Goal: Task Accomplishment & Management: Use online tool/utility

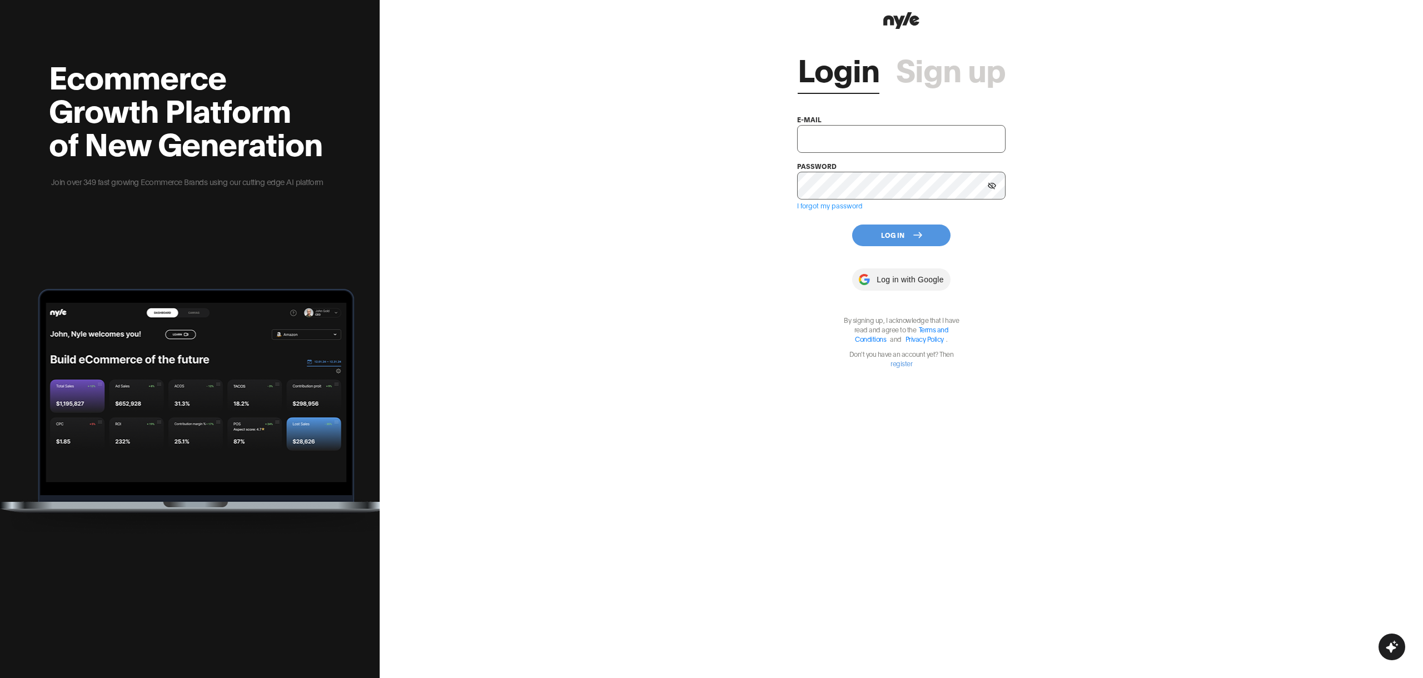
type input "[EMAIL_ADDRESS][PERSON_NAME]"
click at [900, 218] on div "Login Sign up e-mail showroom@nyle.ai password I forgot my password Log In Log …" at bounding box center [901, 200] width 208 height 336
click at [895, 230] on button "Log In" at bounding box center [901, 236] width 98 height 22
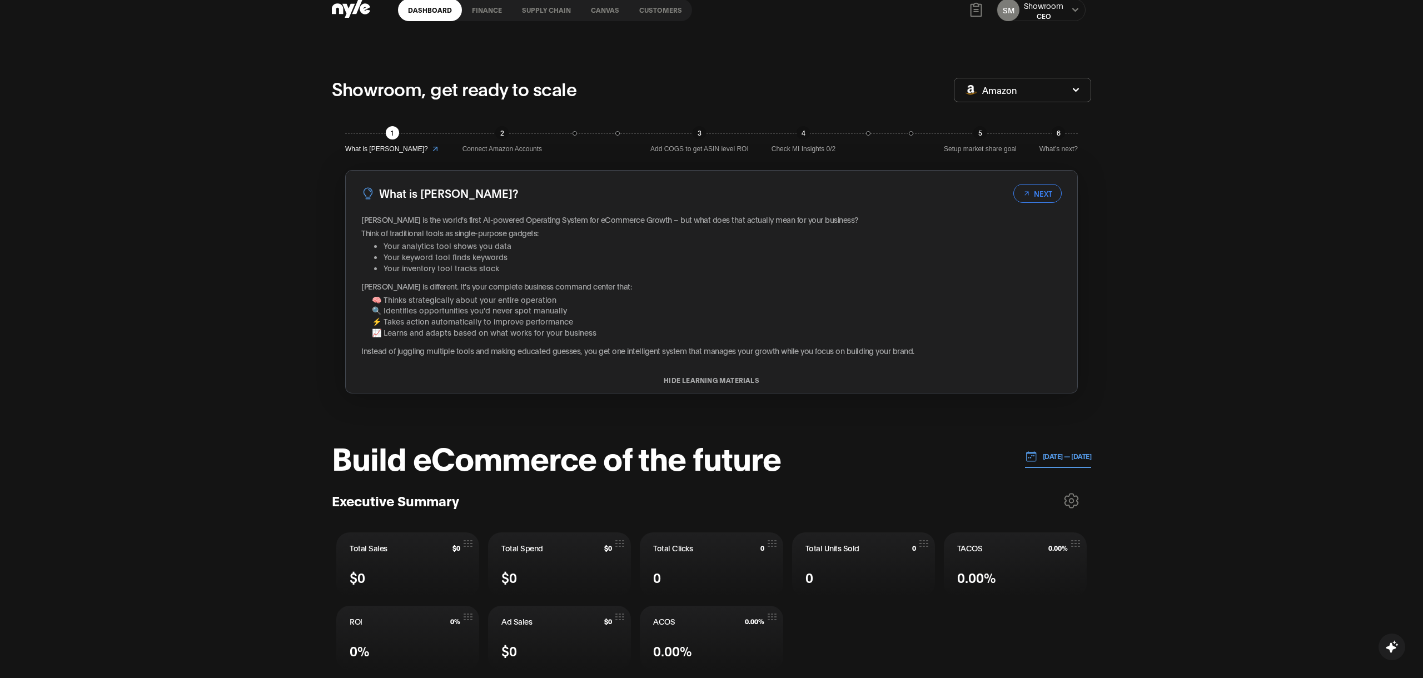
scroll to position [21, 0]
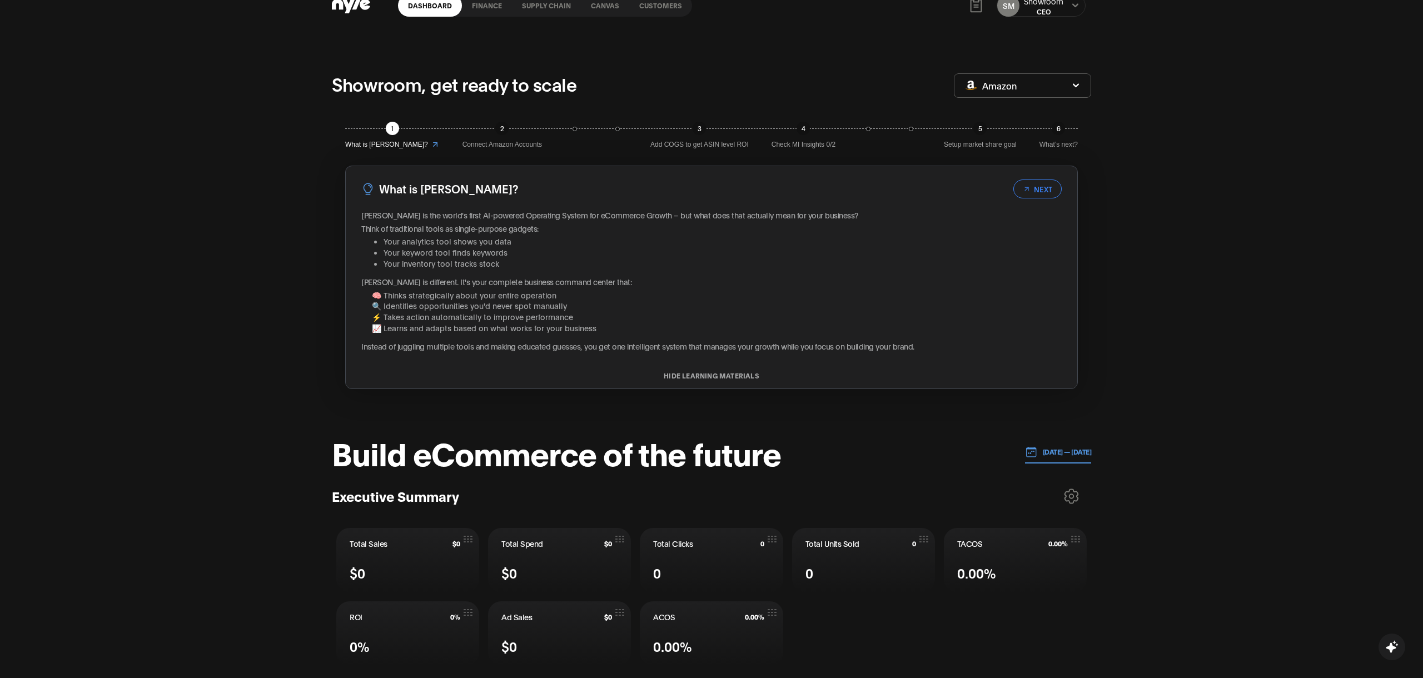
click at [1044, 184] on button "NEXT" at bounding box center [1038, 189] width 48 height 19
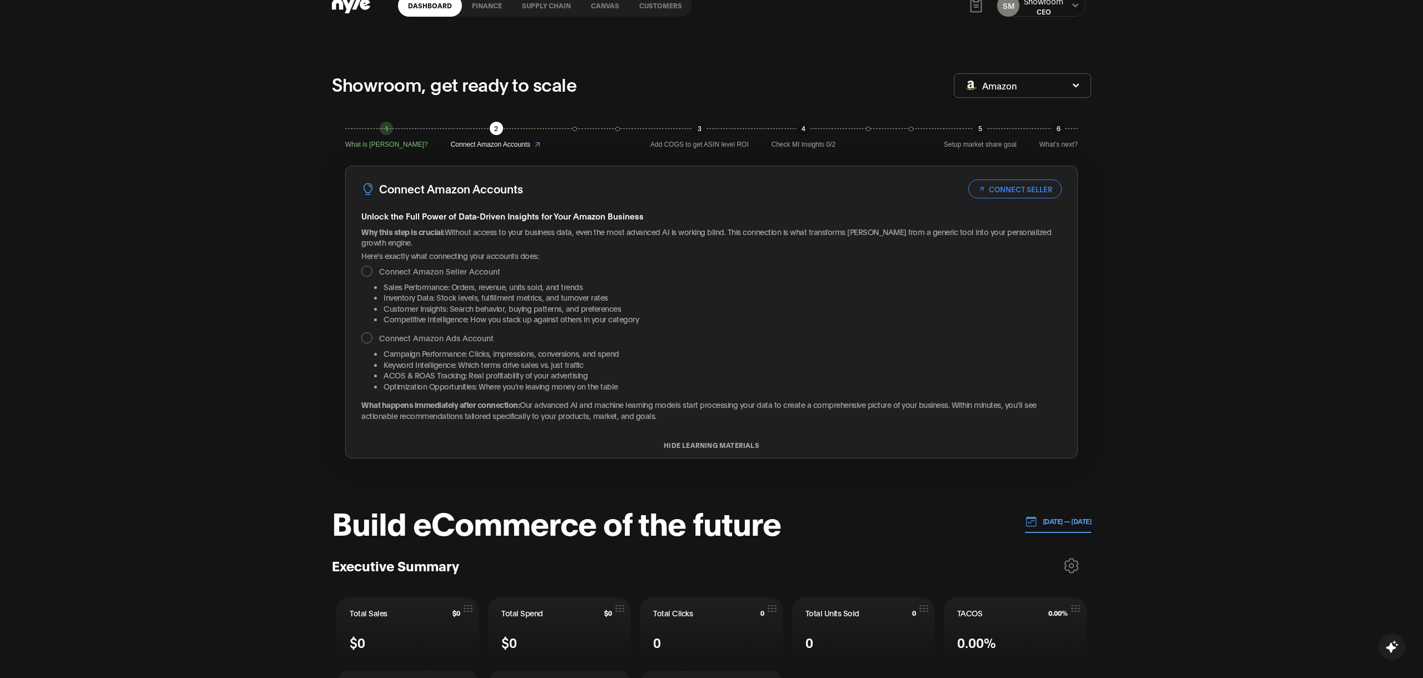
click at [682, 132] on div "3 Add COGS to get ASIN level ROI" at bounding box center [699, 136] width 98 height 28
click at [1001, 193] on button "CONNECT SELLER" at bounding box center [1015, 189] width 93 height 19
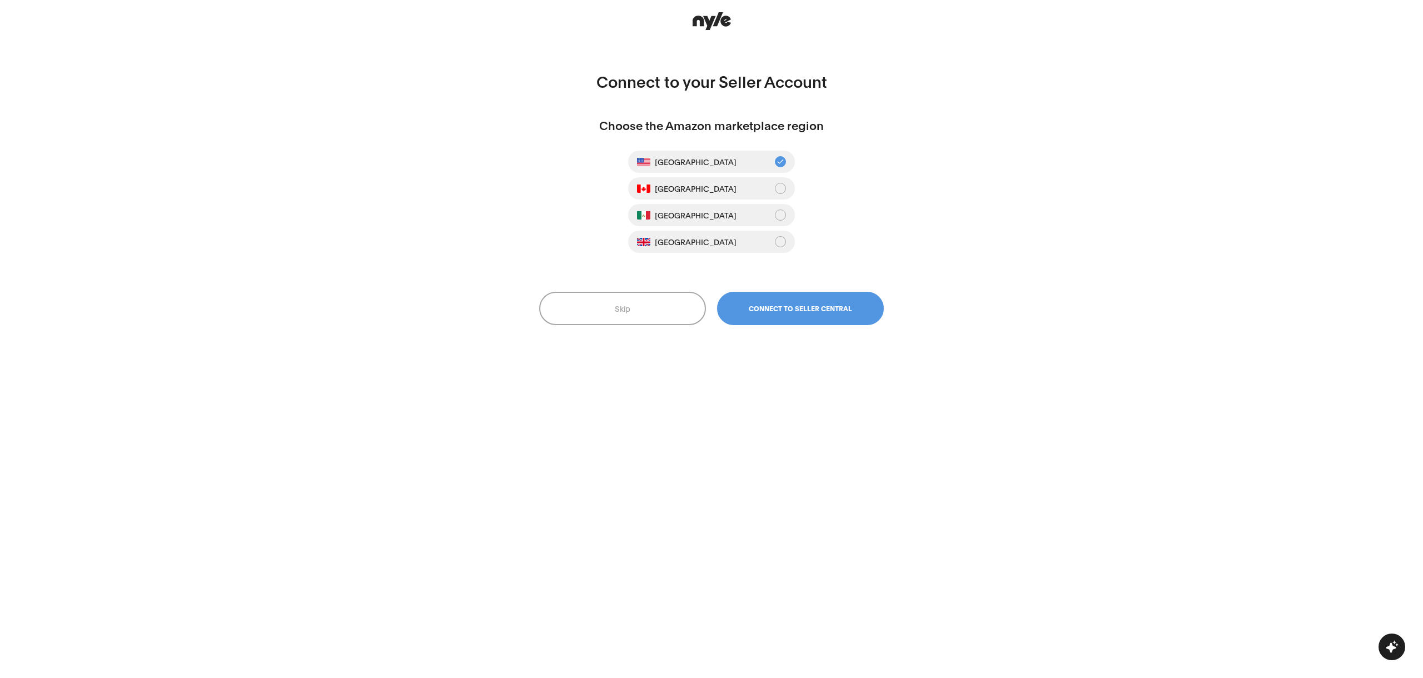
click at [643, 314] on button "Skip" at bounding box center [622, 308] width 167 height 33
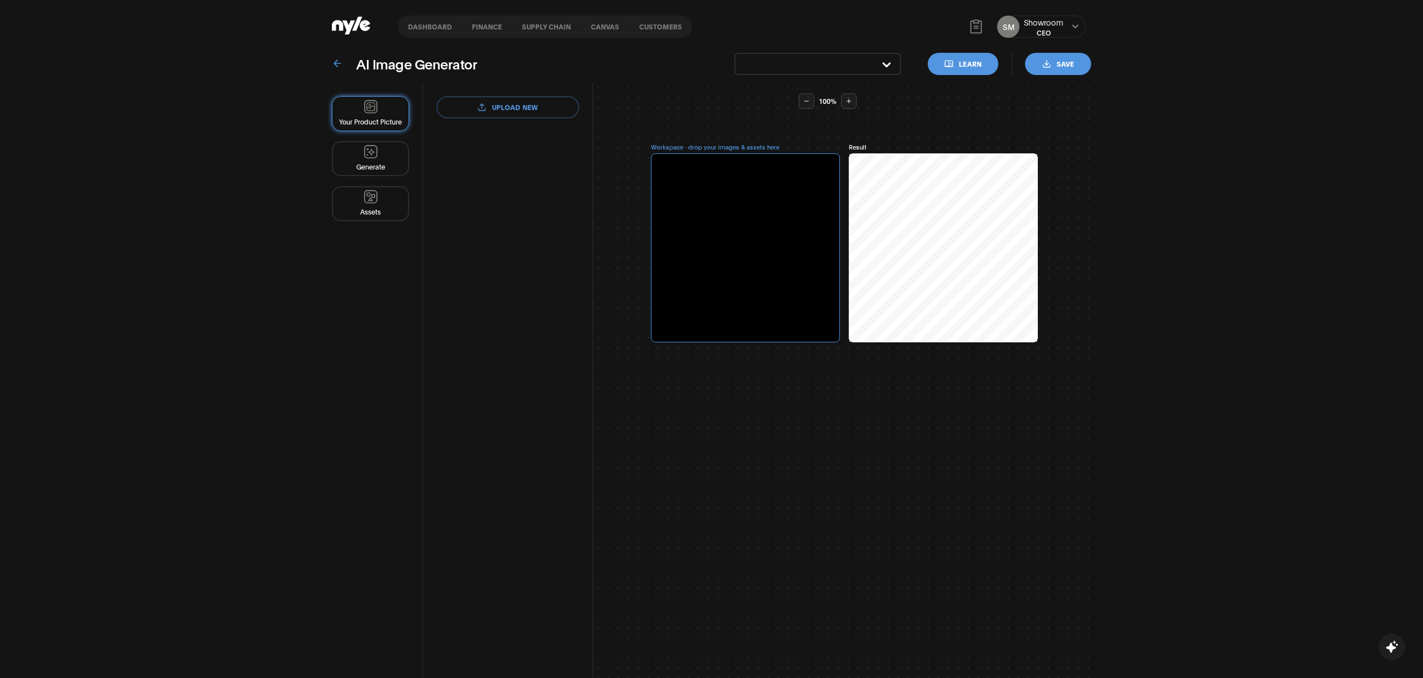
click at [434, 37] on link "Dashboard" at bounding box center [430, 27] width 64 height 22
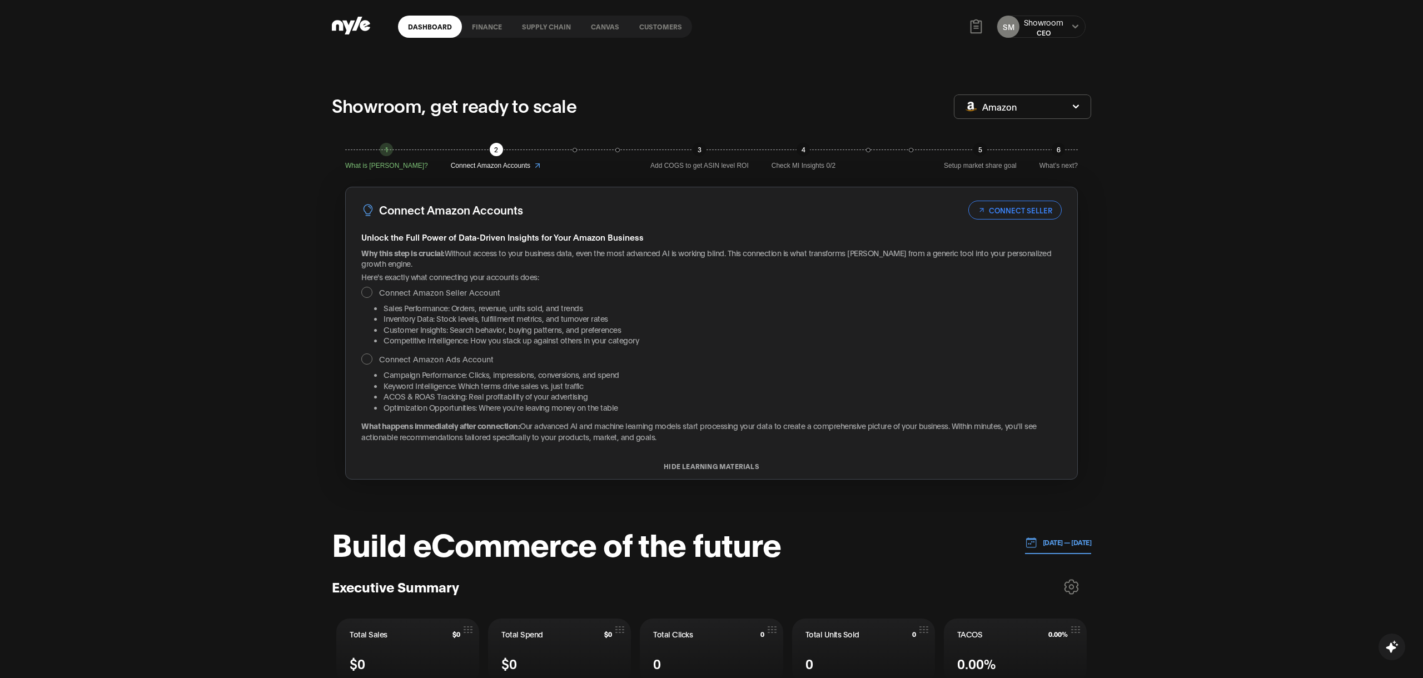
click at [665, 165] on span "Add COGS to get ASIN level ROI" at bounding box center [699, 166] width 98 height 11
click at [998, 215] on button "CONNECT SELLER" at bounding box center [1015, 210] width 93 height 19
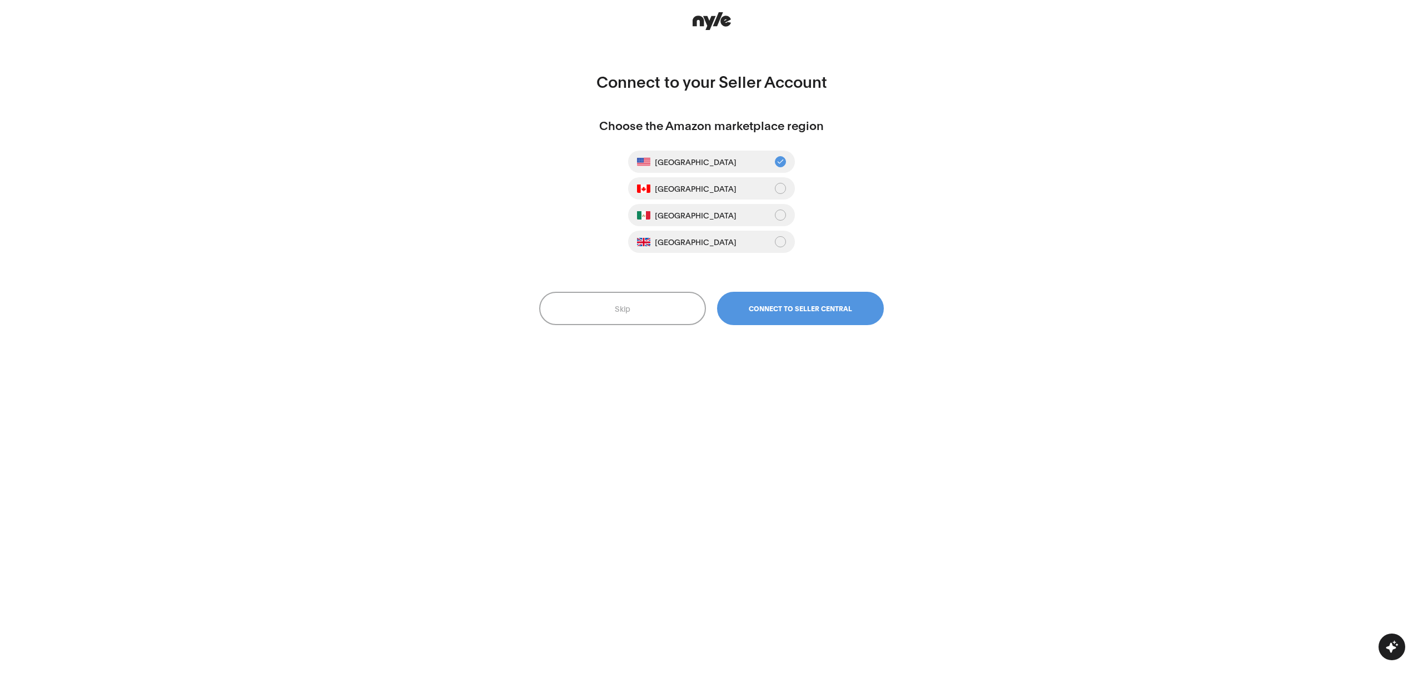
click at [674, 307] on button "Skip" at bounding box center [622, 308] width 167 height 33
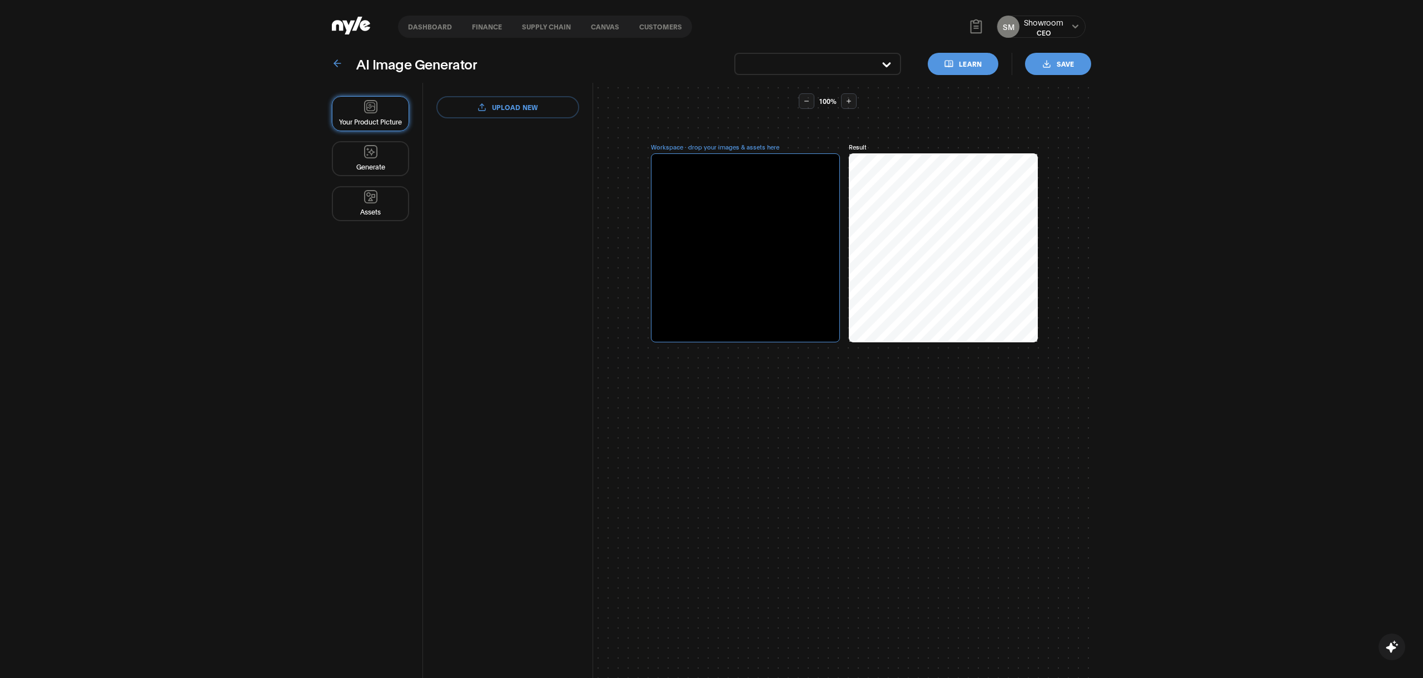
click at [342, 23] on icon at bounding box center [337, 25] width 11 height 11
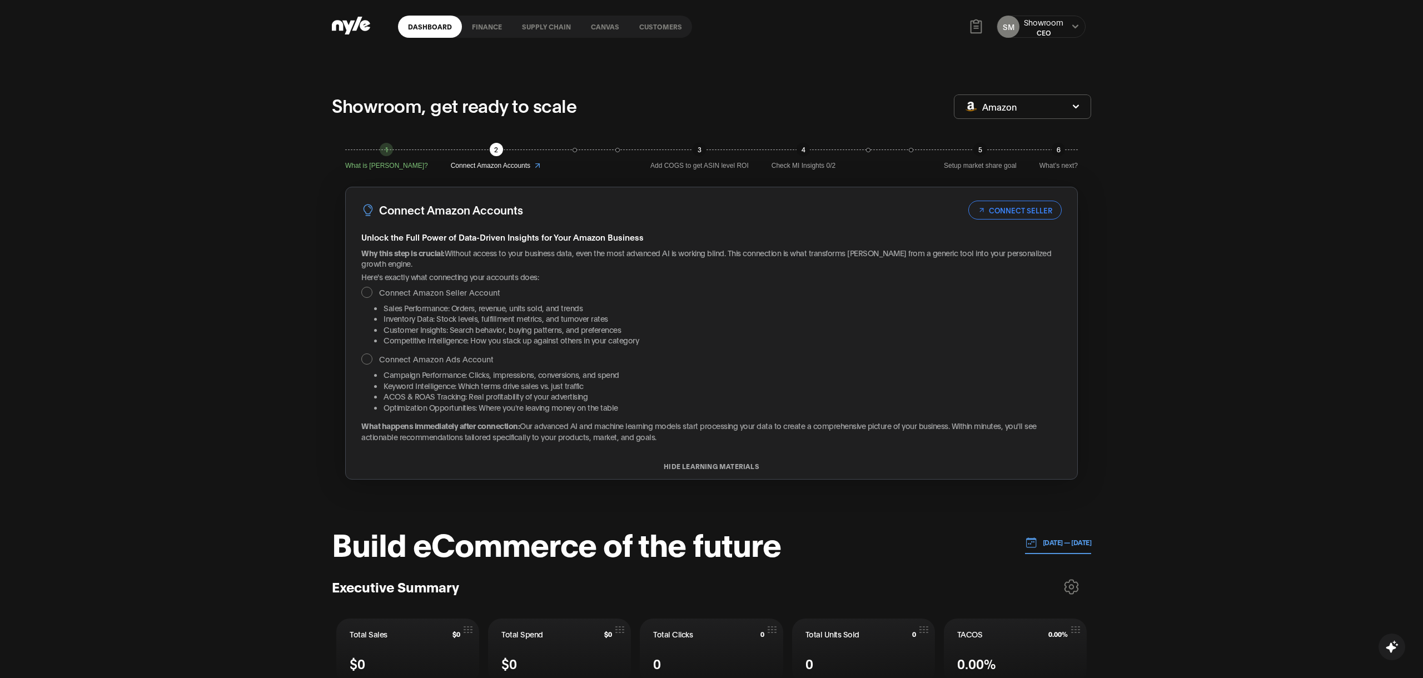
click at [646, 20] on link "Customers" at bounding box center [660, 27] width 63 height 22
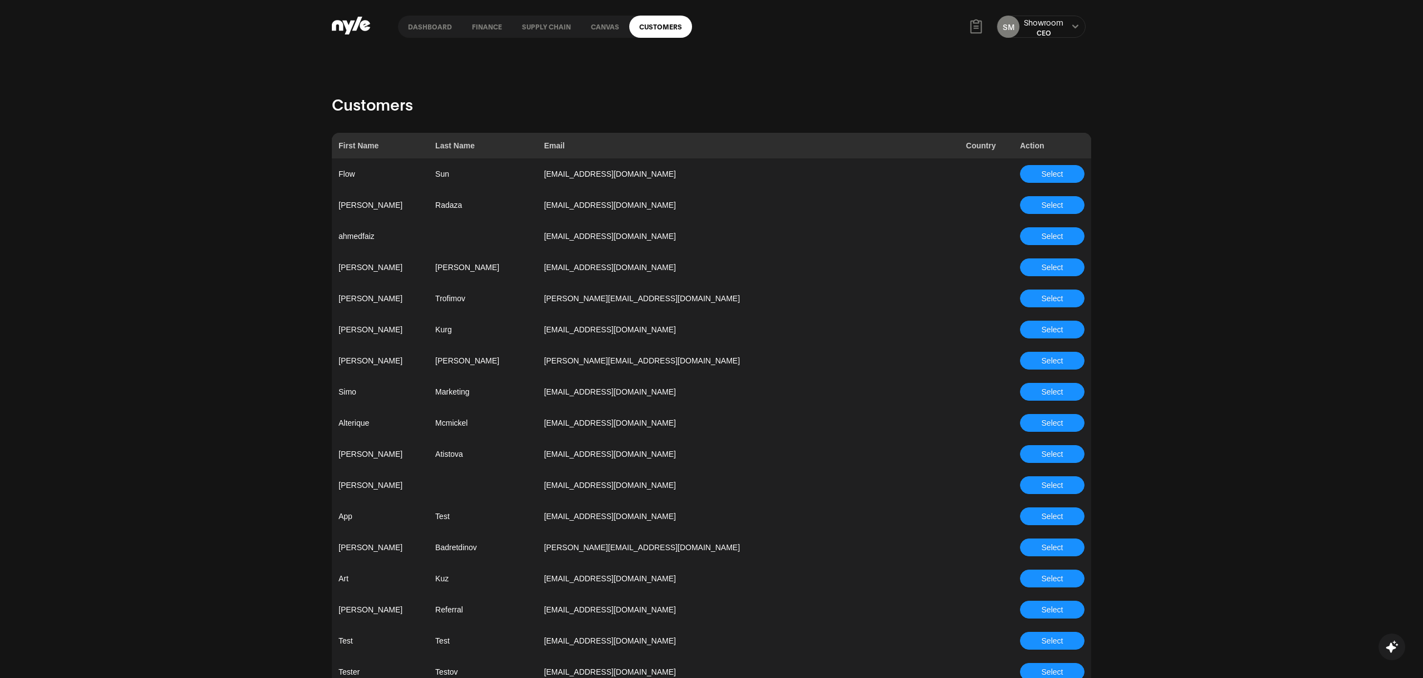
scroll to position [831, 0]
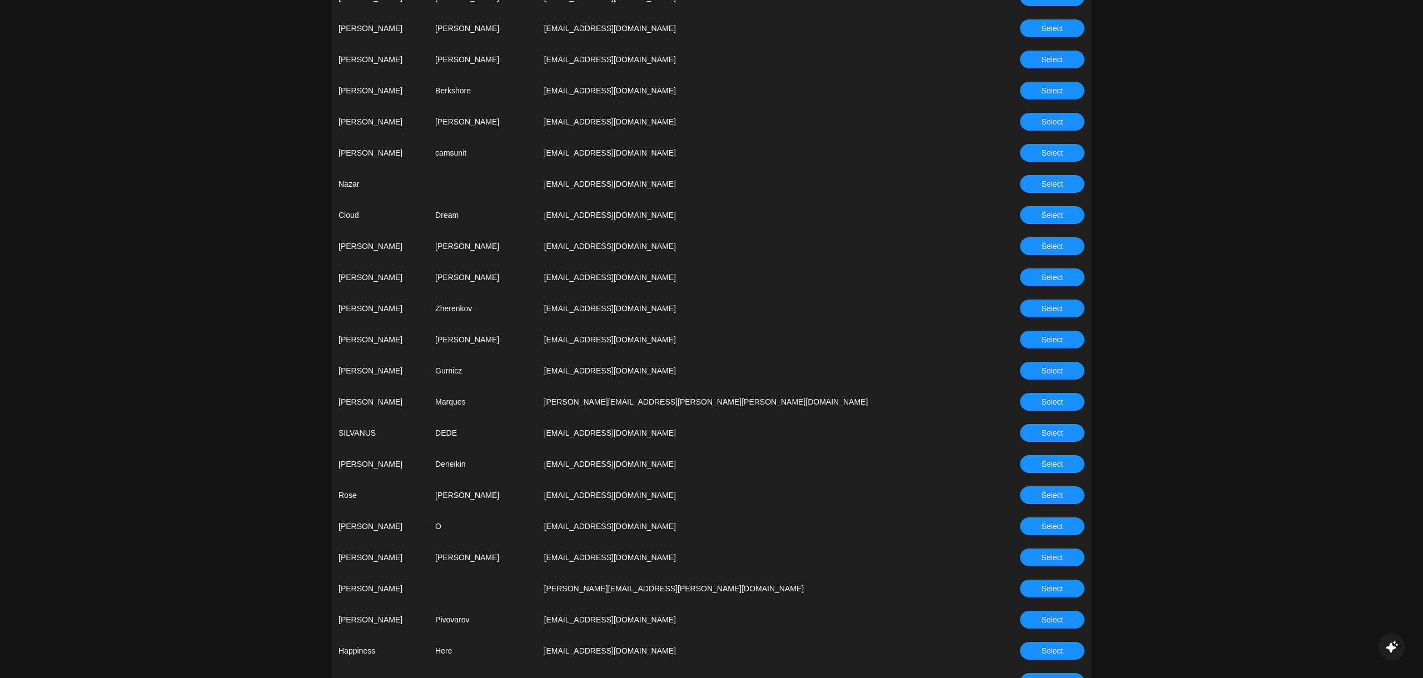
click at [1042, 337] on span "Select" at bounding box center [1053, 340] width 22 height 12
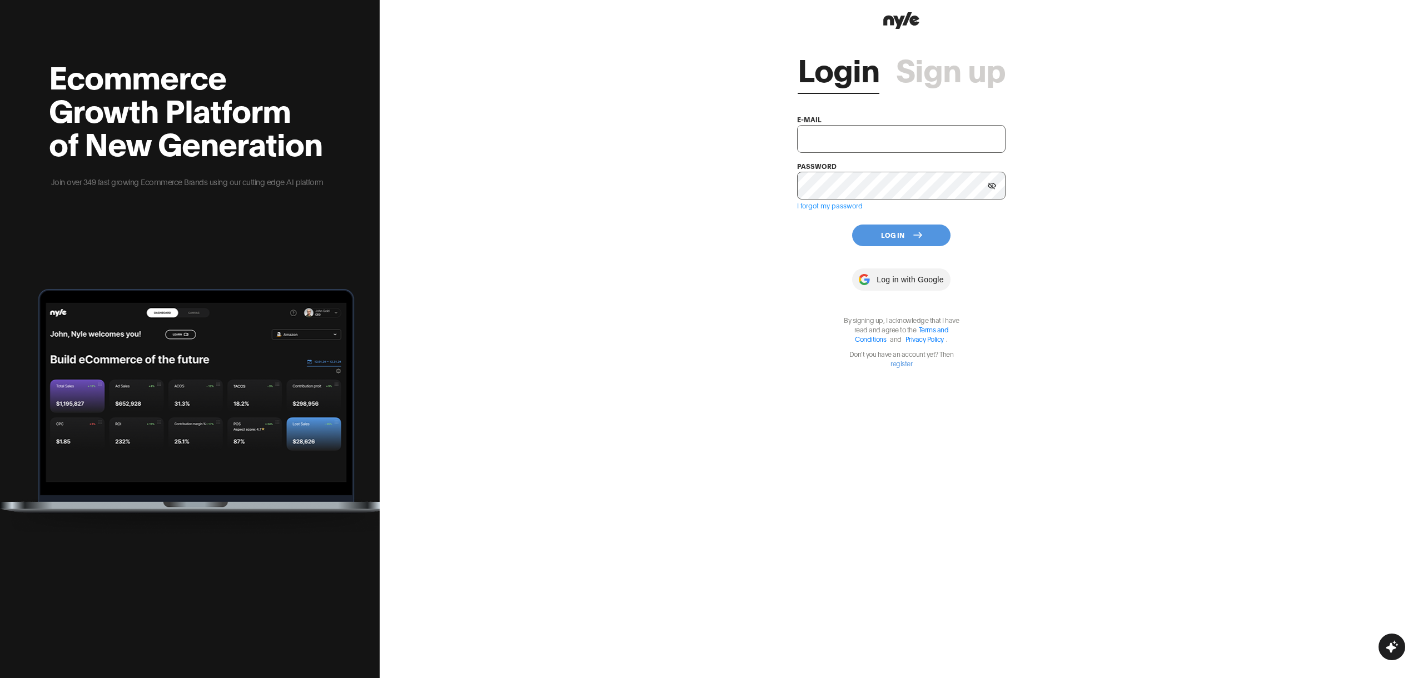
type input "[EMAIL_ADDRESS][PERSON_NAME]"
click at [917, 239] on icon at bounding box center [917, 235] width 9 height 9
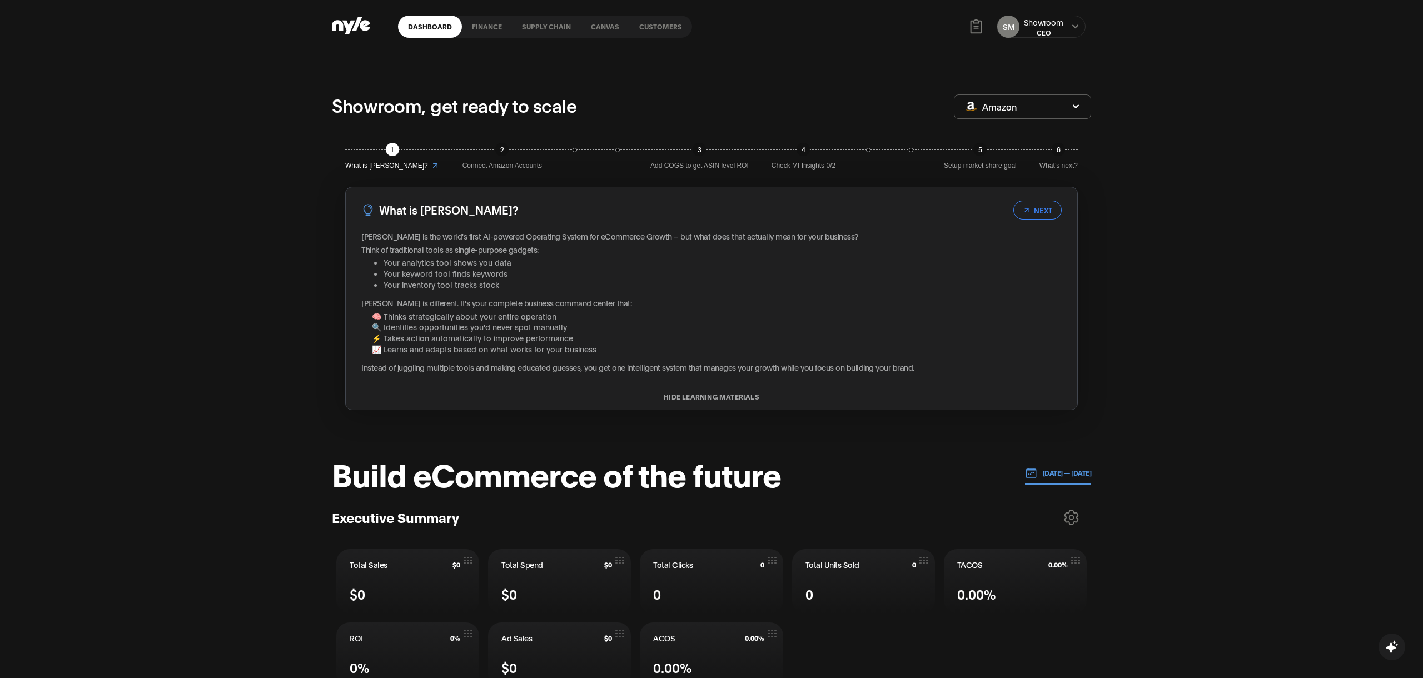
click at [667, 24] on link "Customers" at bounding box center [660, 27] width 63 height 22
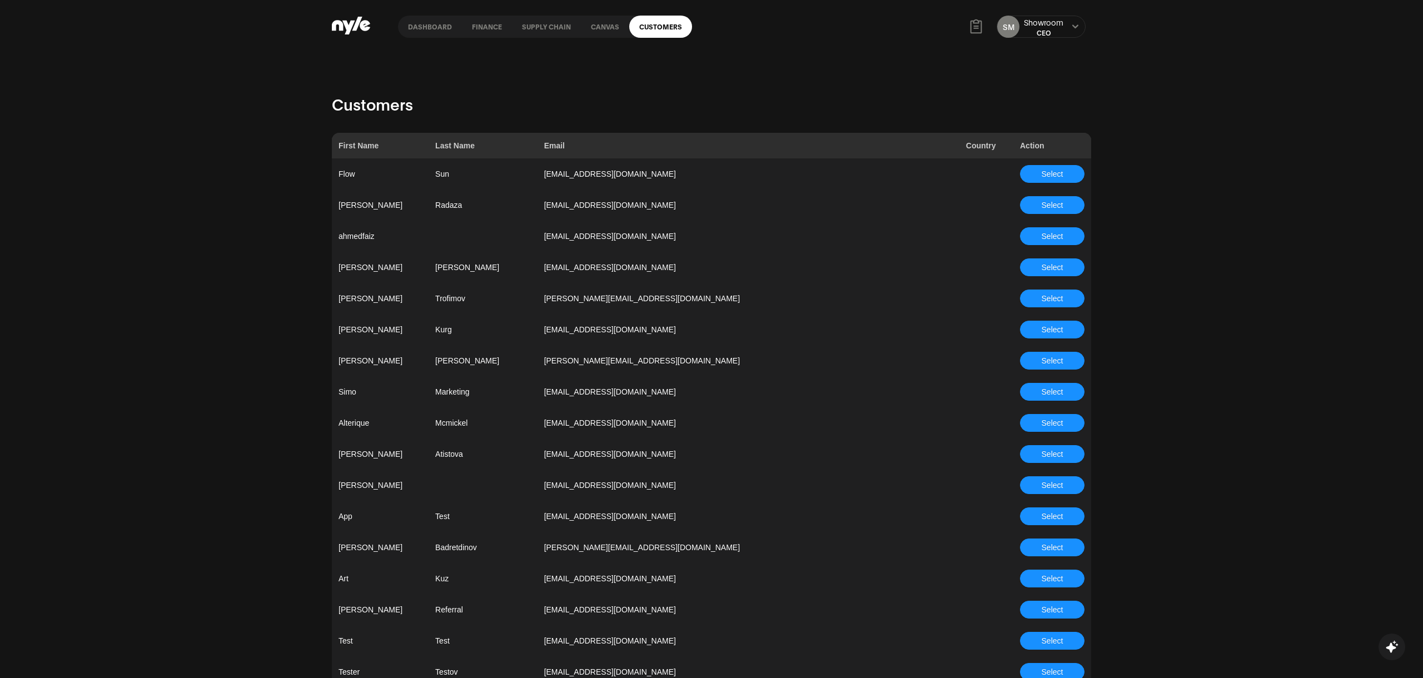
scroll to position [799, 0]
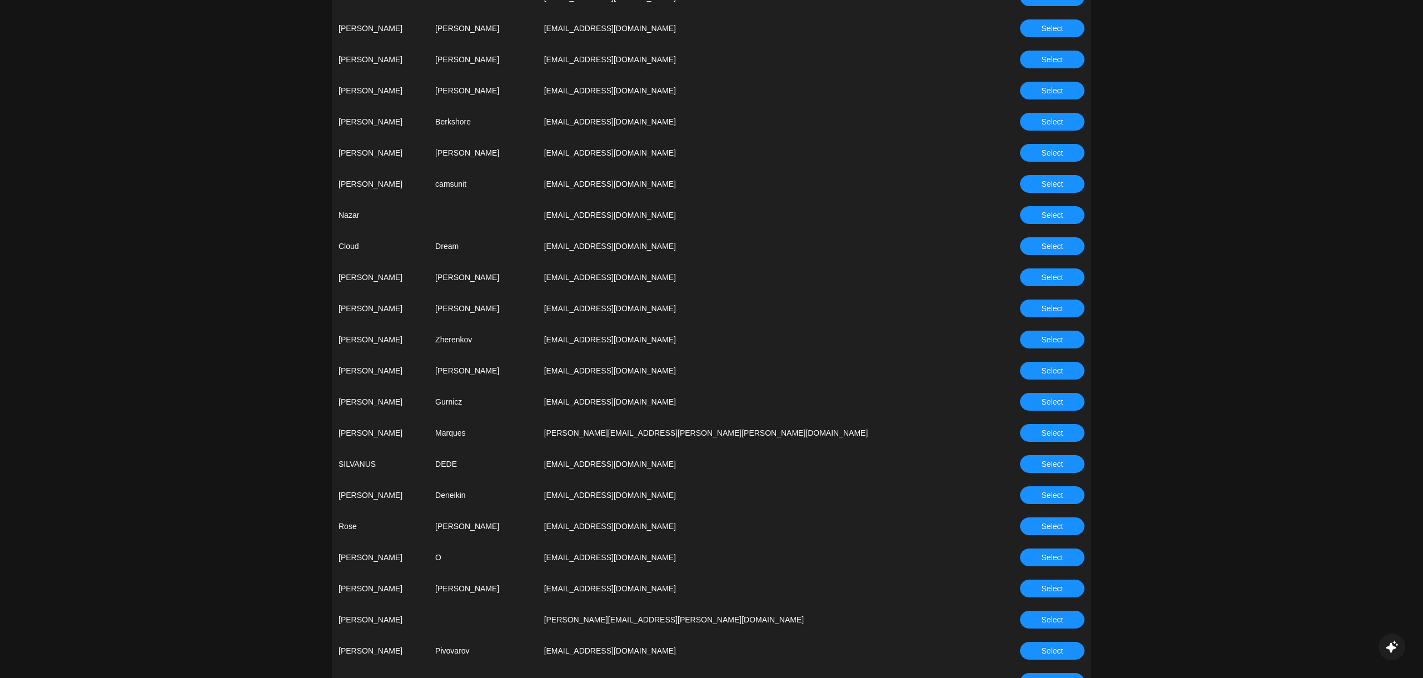
click at [1053, 340] on span "Select" at bounding box center [1053, 340] width 22 height 12
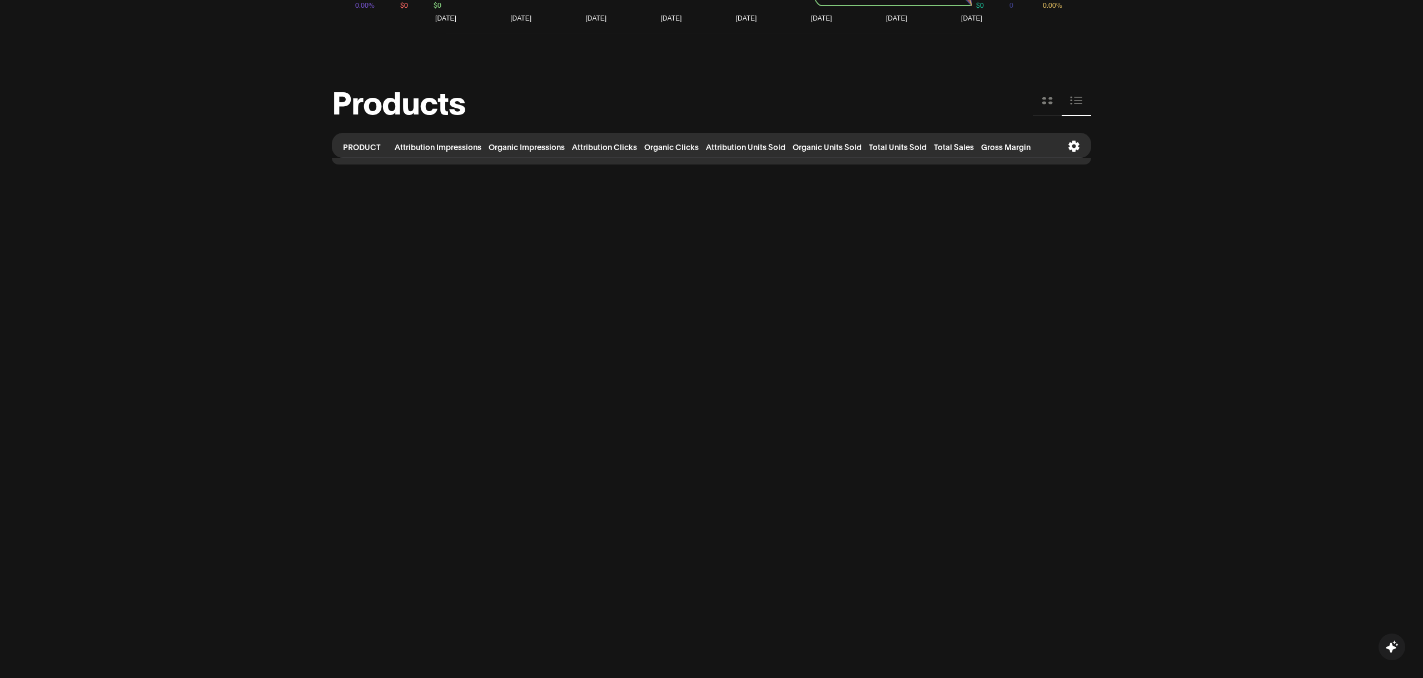
scroll to position [1050, 0]
